Goal: Find specific page/section: Find specific page/section

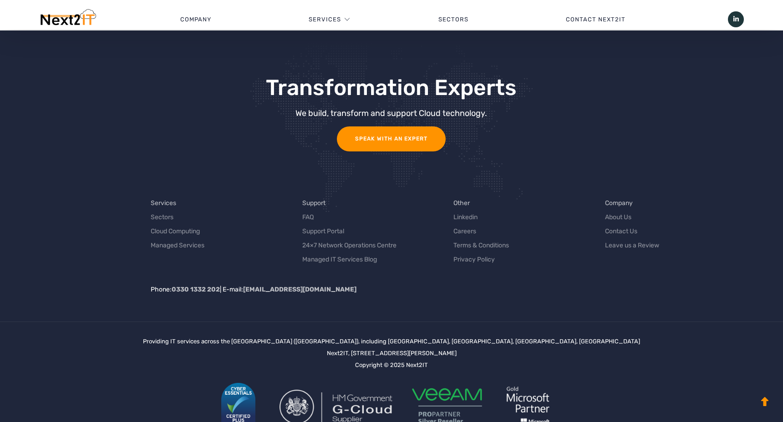
scroll to position [1640, 0]
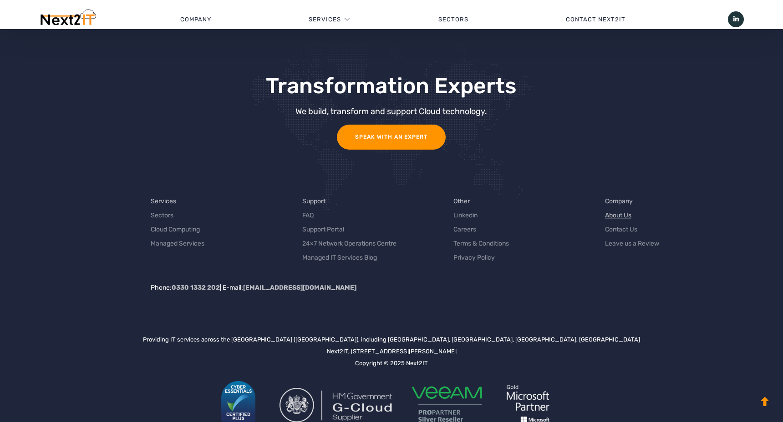
click at [615, 218] on link "About Us" at bounding box center [618, 216] width 26 height 10
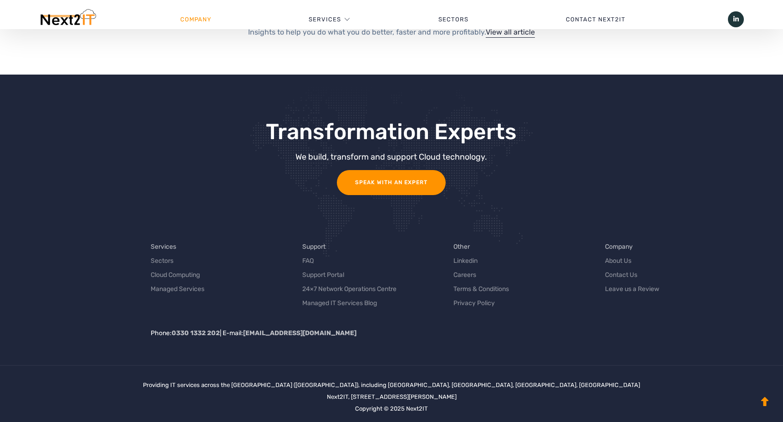
scroll to position [1981, 0]
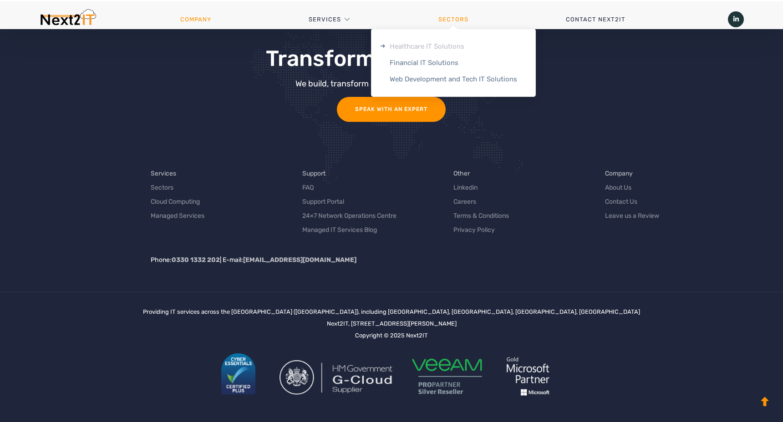
click at [428, 48] on link "Healthcare IT Solutions" at bounding box center [453, 46] width 164 height 16
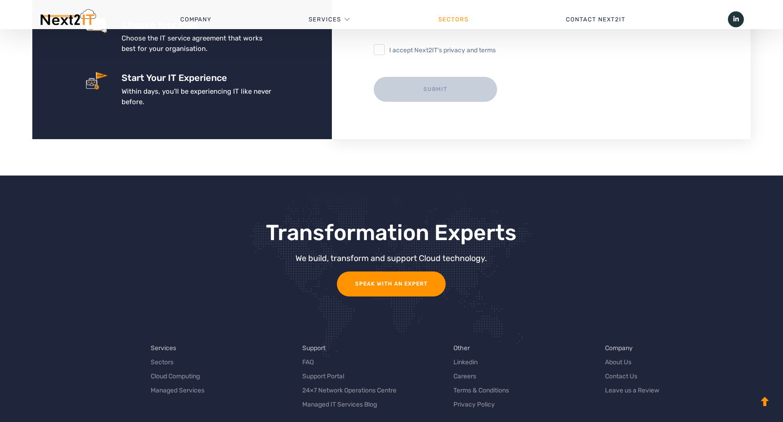
scroll to position [1719, 0]
